Goal: Find specific page/section: Find specific page/section

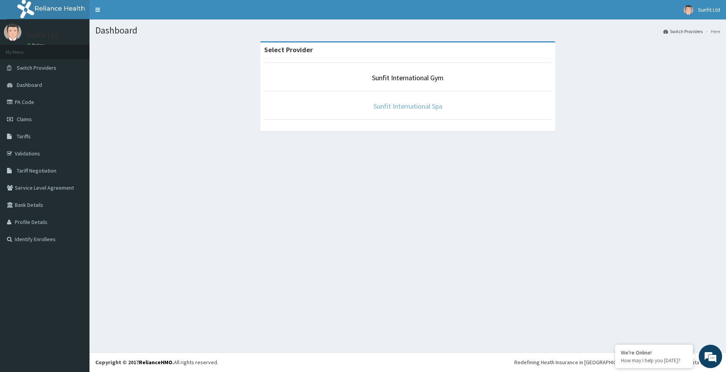
click at [418, 104] on link "Sunfit International Spa" at bounding box center [408, 106] width 69 height 9
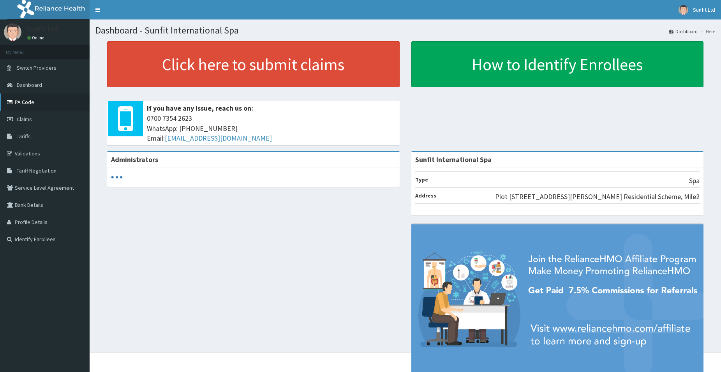
click at [25, 100] on link "PA Code" at bounding box center [45, 101] width 90 height 17
